Goal: Transaction & Acquisition: Purchase product/service

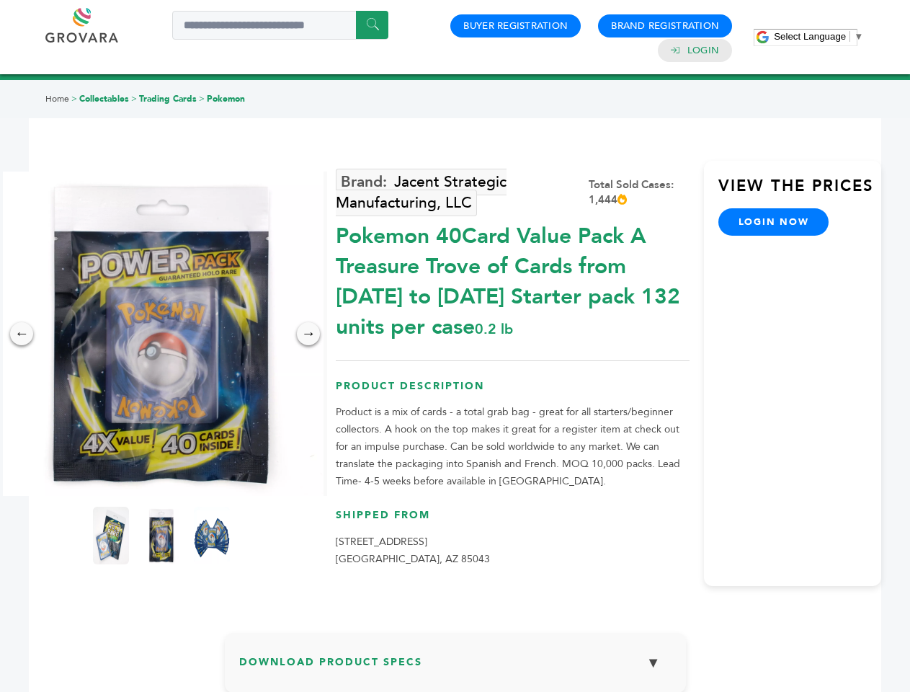
click at [819, 36] on span "Select Language" at bounding box center [810, 36] width 72 height 11
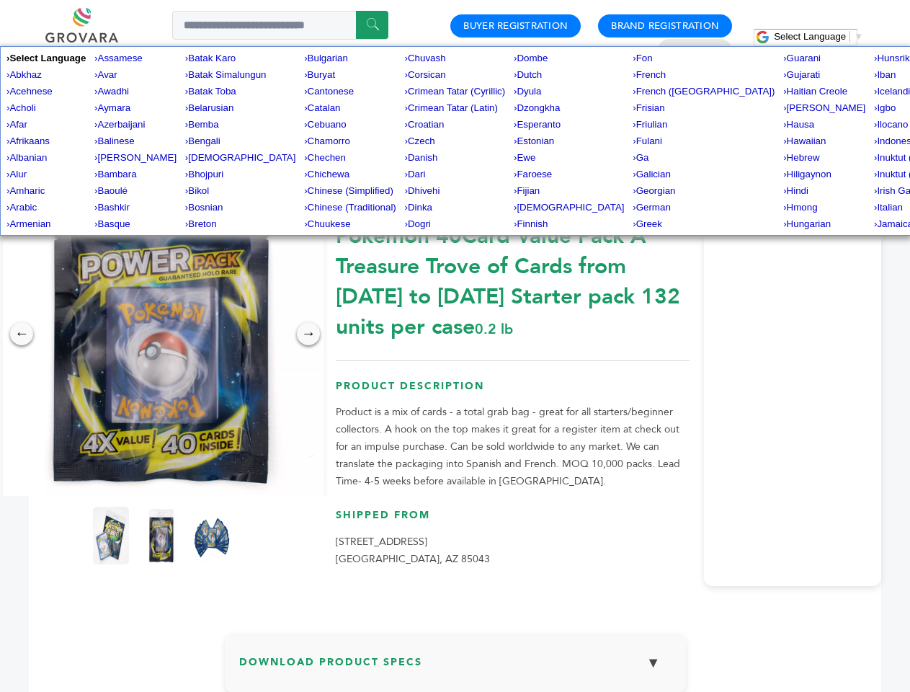
click at [161, 334] on img at bounding box center [161, 333] width 324 height 324
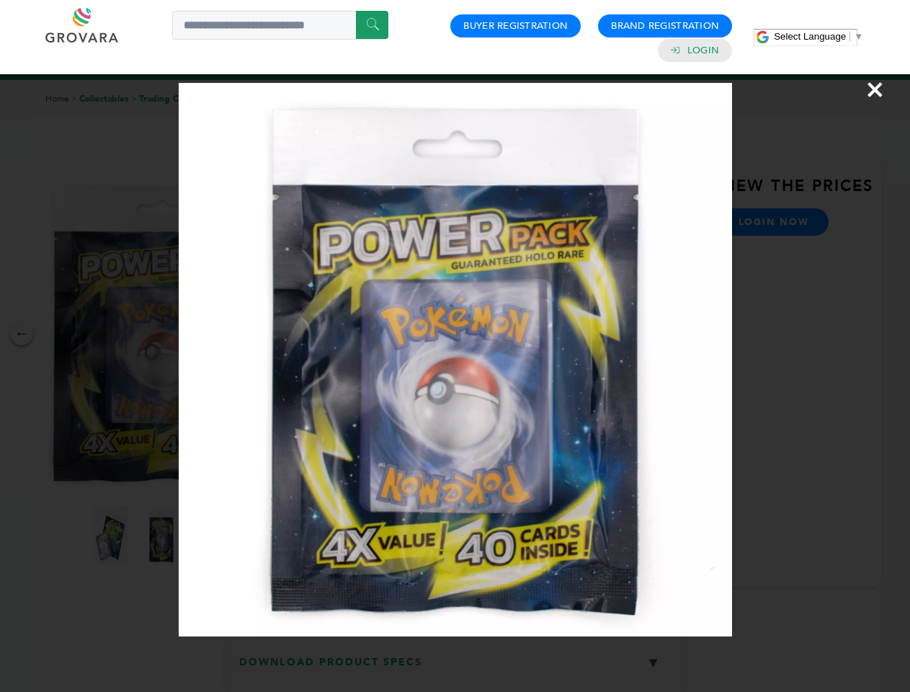
click at [22, 334] on div "×" at bounding box center [455, 346] width 910 height 692
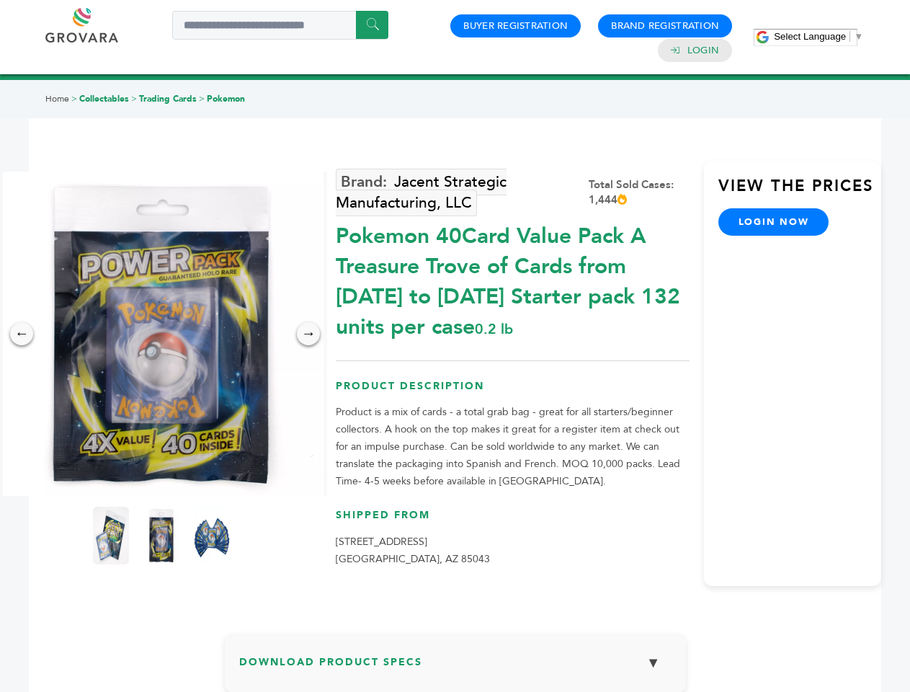
click at [308, 334] on div "→" at bounding box center [308, 333] width 23 height 23
click at [111, 535] on img at bounding box center [111, 536] width 36 height 58
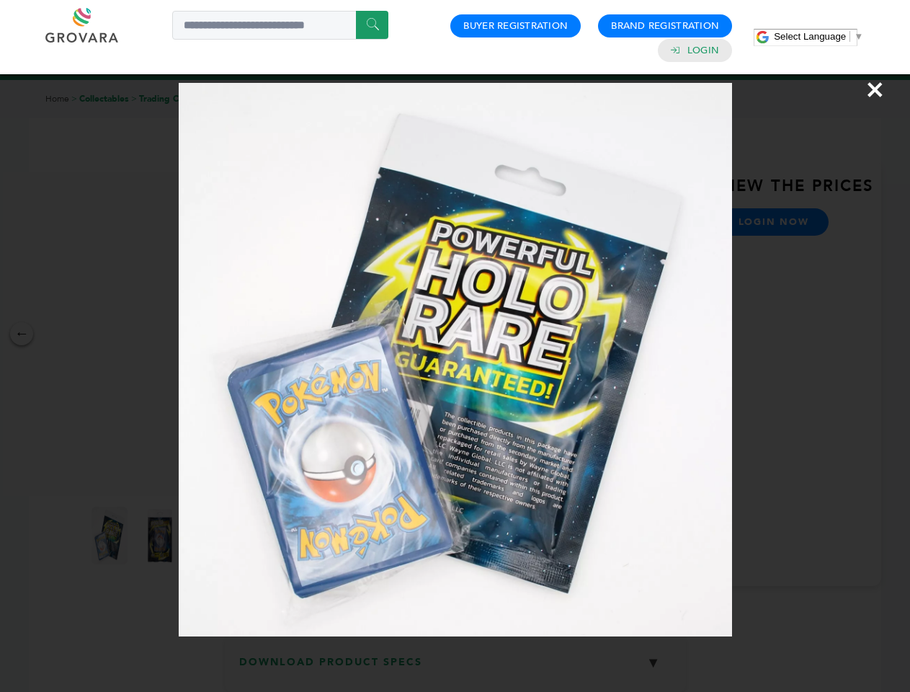
click at [161, 535] on div "×" at bounding box center [455, 346] width 910 height 692
click at [212, 535] on img at bounding box center [212, 536] width 47 height 73
click at [455, 668] on div "×" at bounding box center [455, 346] width 910 height 692
